Goal: Check status: Check status

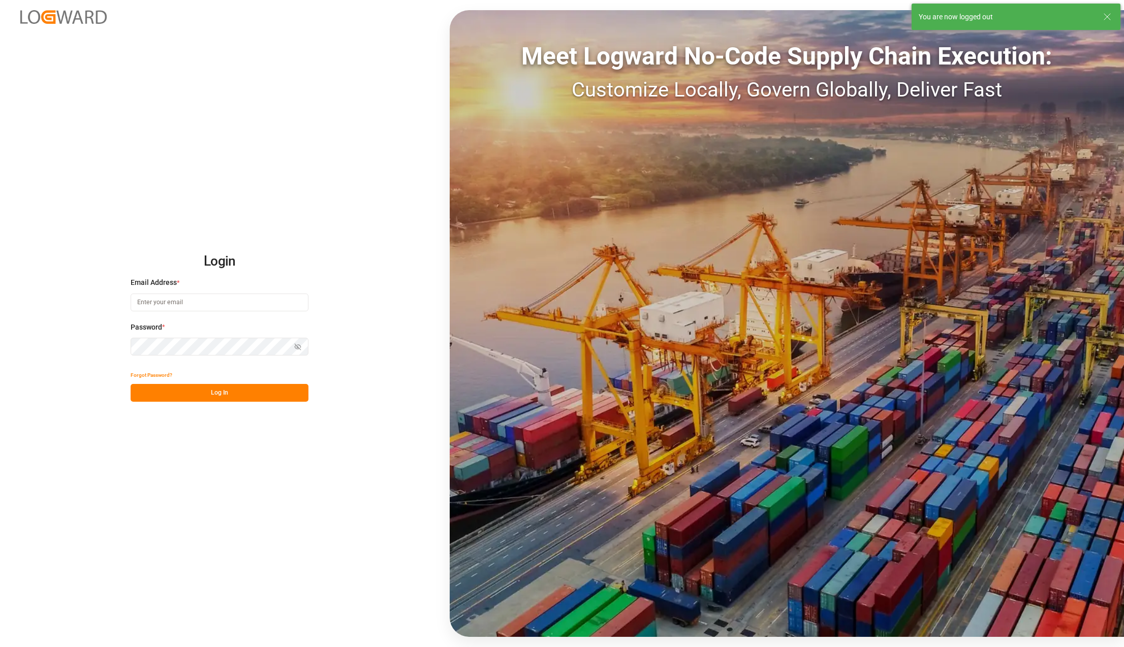
type input "karla.chavez@leschaco.com"
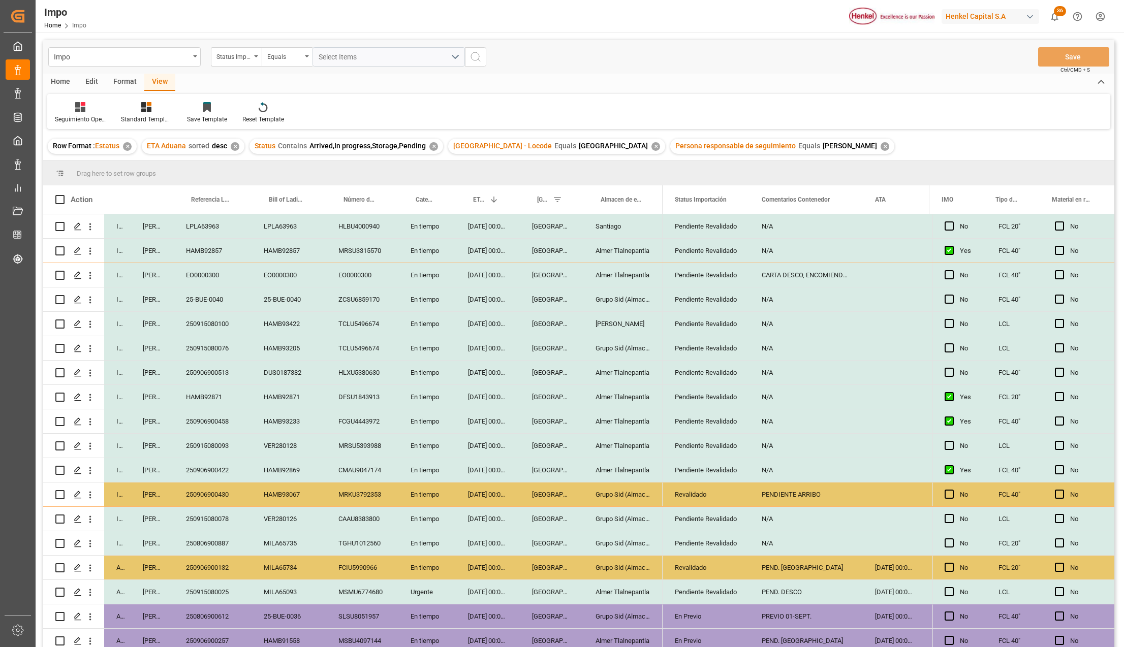
scroll to position [52, 0]
